Goal: Task Accomplishment & Management: Manage account settings

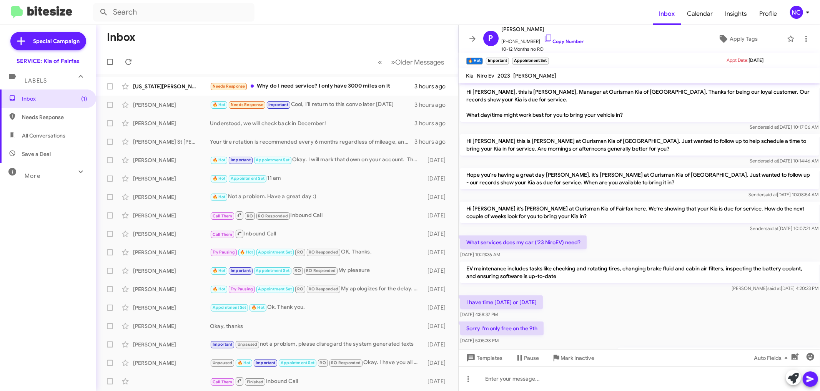
scroll to position [232, 0]
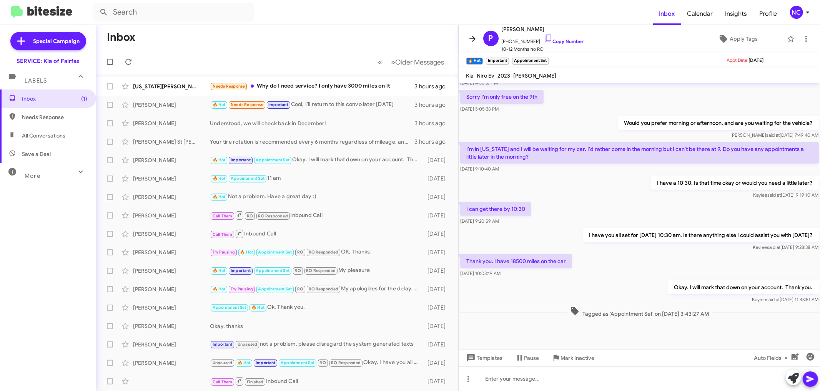
click at [469, 36] on icon at bounding box center [472, 38] width 9 height 9
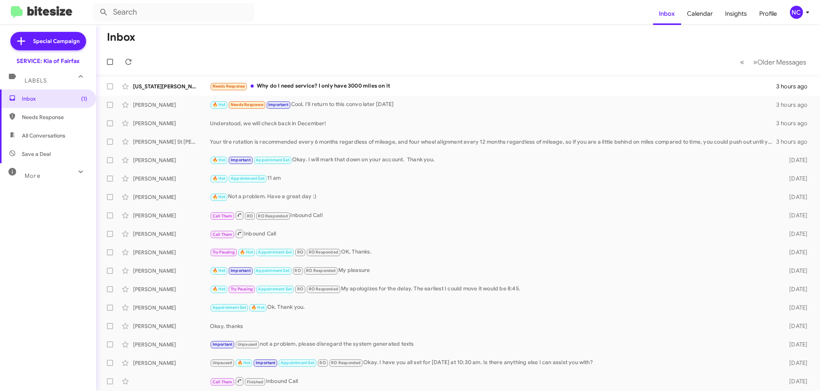
click at [799, 13] on div "NC" at bounding box center [796, 12] width 13 height 13
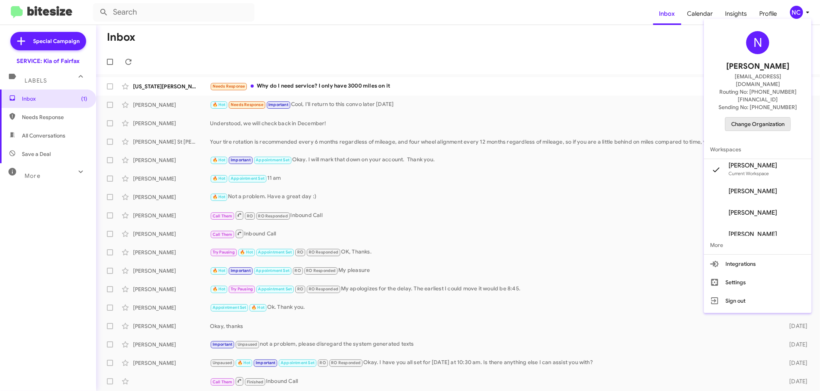
click at [755, 118] on span "Change Organization" at bounding box center [757, 124] width 53 height 13
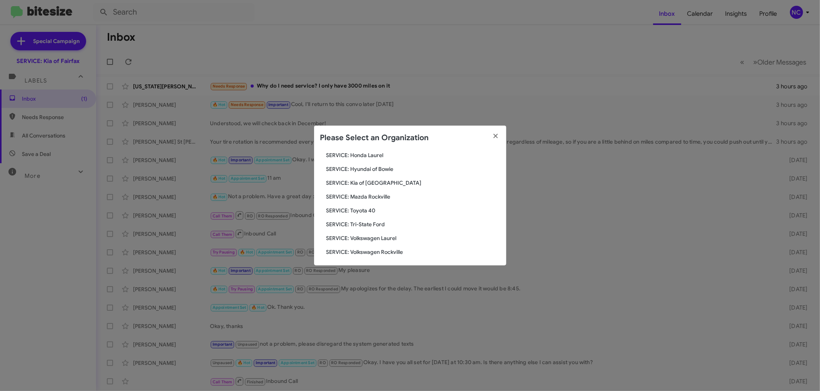
scroll to position [128, 0]
click at [362, 225] on span "SERVICE: Tri-State Ford" at bounding box center [413, 222] width 174 height 8
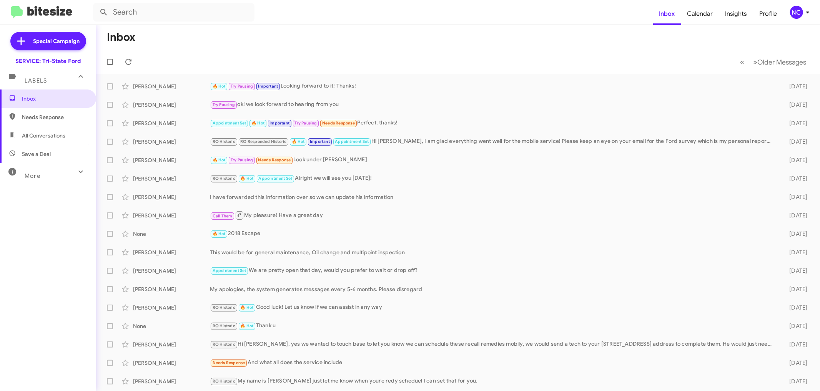
click at [454, 52] on mat-toolbar-row "« Previous » Next Older Messages" at bounding box center [458, 62] width 724 height 25
